Goal: Use online tool/utility

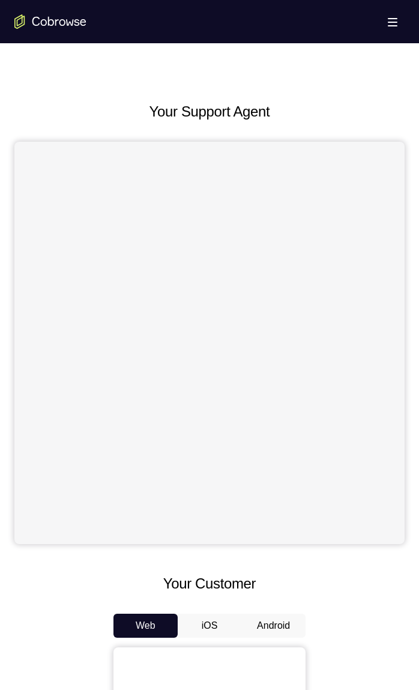
scroll to position [412, 0]
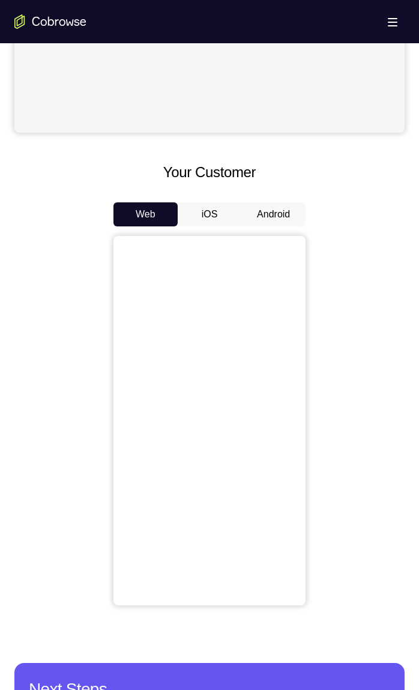
click at [266, 214] on button "Android" at bounding box center [274, 214] width 64 height 24
click at [261, 210] on button "Android" at bounding box center [274, 214] width 64 height 24
click at [258, 209] on button "Android" at bounding box center [274, 214] width 64 height 24
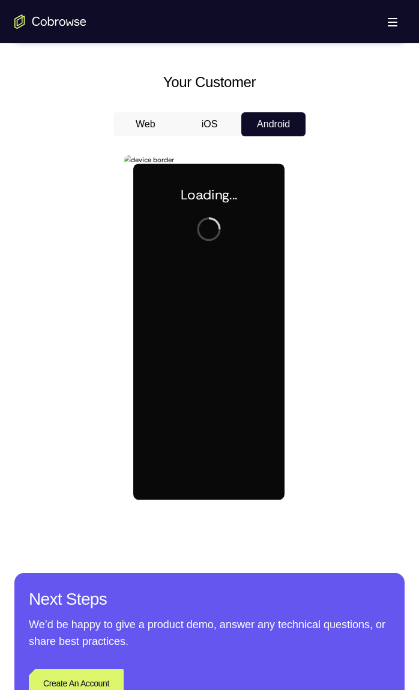
scroll to position [501, 0]
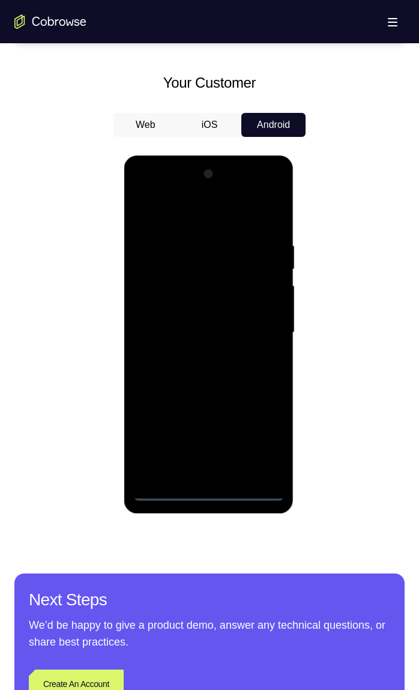
click at [204, 491] on div at bounding box center [208, 333] width 151 height 336
click at [258, 439] on div at bounding box center [208, 333] width 151 height 336
click at [176, 220] on div at bounding box center [208, 333] width 151 height 336
click at [252, 321] on div at bounding box center [208, 333] width 151 height 336
click at [193, 476] on div at bounding box center [208, 333] width 151 height 336
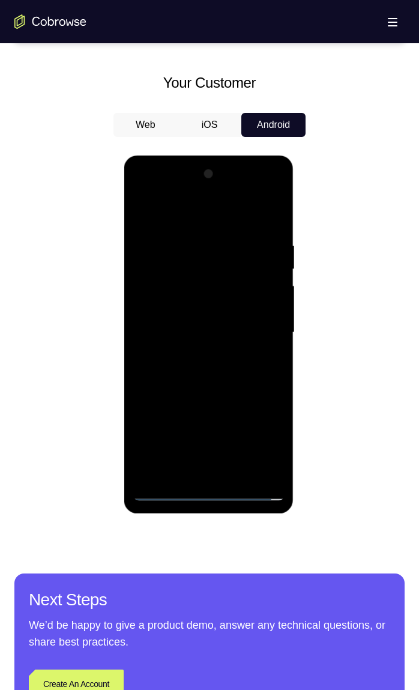
click at [169, 321] on div at bounding box center [208, 333] width 151 height 336
click at [165, 313] on div at bounding box center [208, 333] width 151 height 336
click at [171, 331] on div at bounding box center [208, 333] width 151 height 336
click at [186, 370] on div at bounding box center [208, 333] width 151 height 336
click at [190, 380] on div at bounding box center [208, 333] width 151 height 336
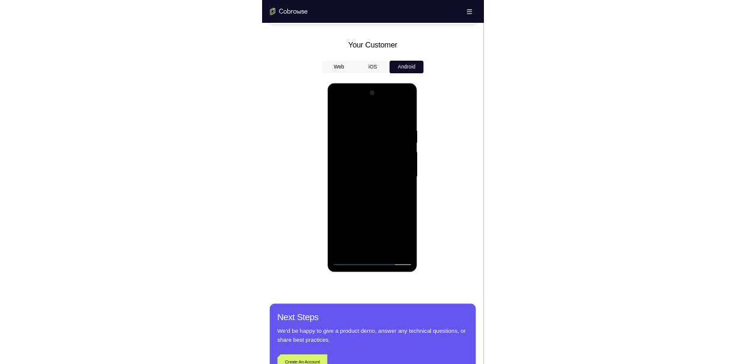
scroll to position [497, 0]
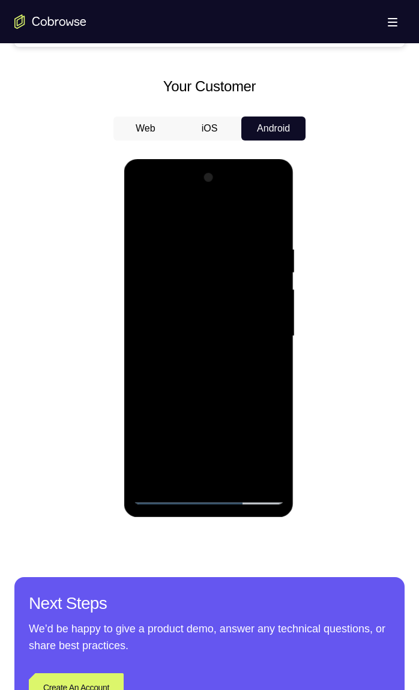
click at [272, 283] on div at bounding box center [208, 336] width 151 height 336
click at [203, 335] on div at bounding box center [208, 336] width 151 height 336
click at [201, 331] on div at bounding box center [208, 336] width 151 height 336
click at [275, 356] on div at bounding box center [208, 336] width 151 height 336
click at [207, 475] on div at bounding box center [208, 336] width 151 height 336
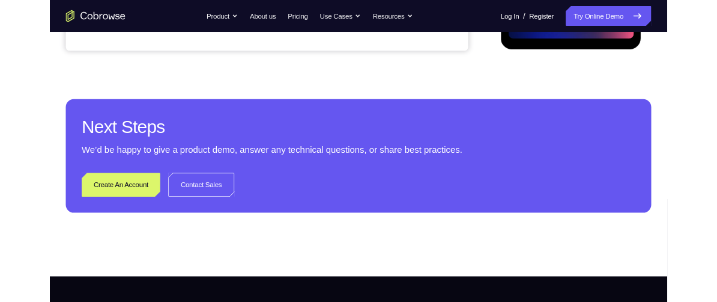
scroll to position [496, 0]
